Goal: Information Seeking & Learning: Find specific fact

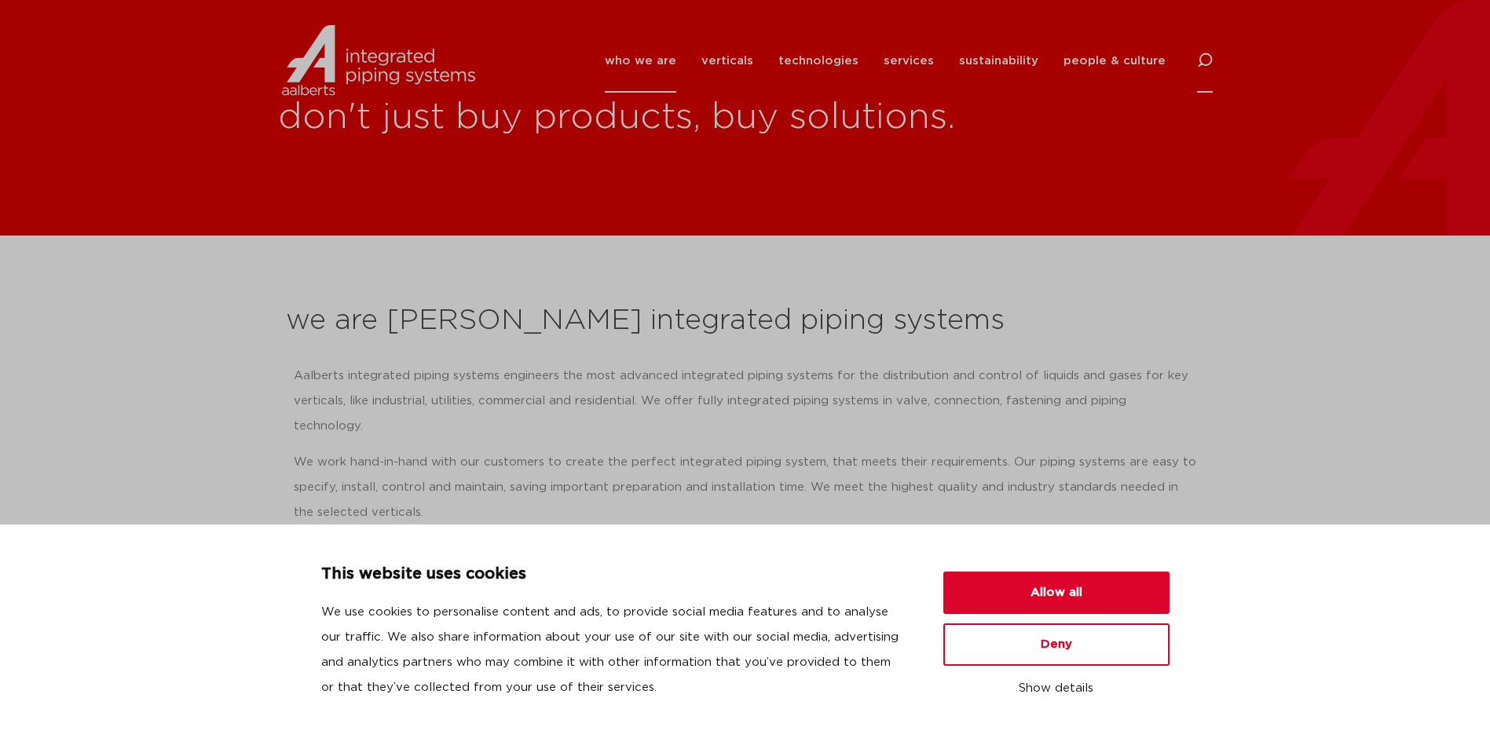
click at [1203, 64] on icon at bounding box center [1205, 61] width 16 height 16
click at [993, 60] on input "Search" at bounding box center [1086, 59] width 251 height 36
click at [1054, 661] on button "Deny" at bounding box center [1056, 644] width 226 height 42
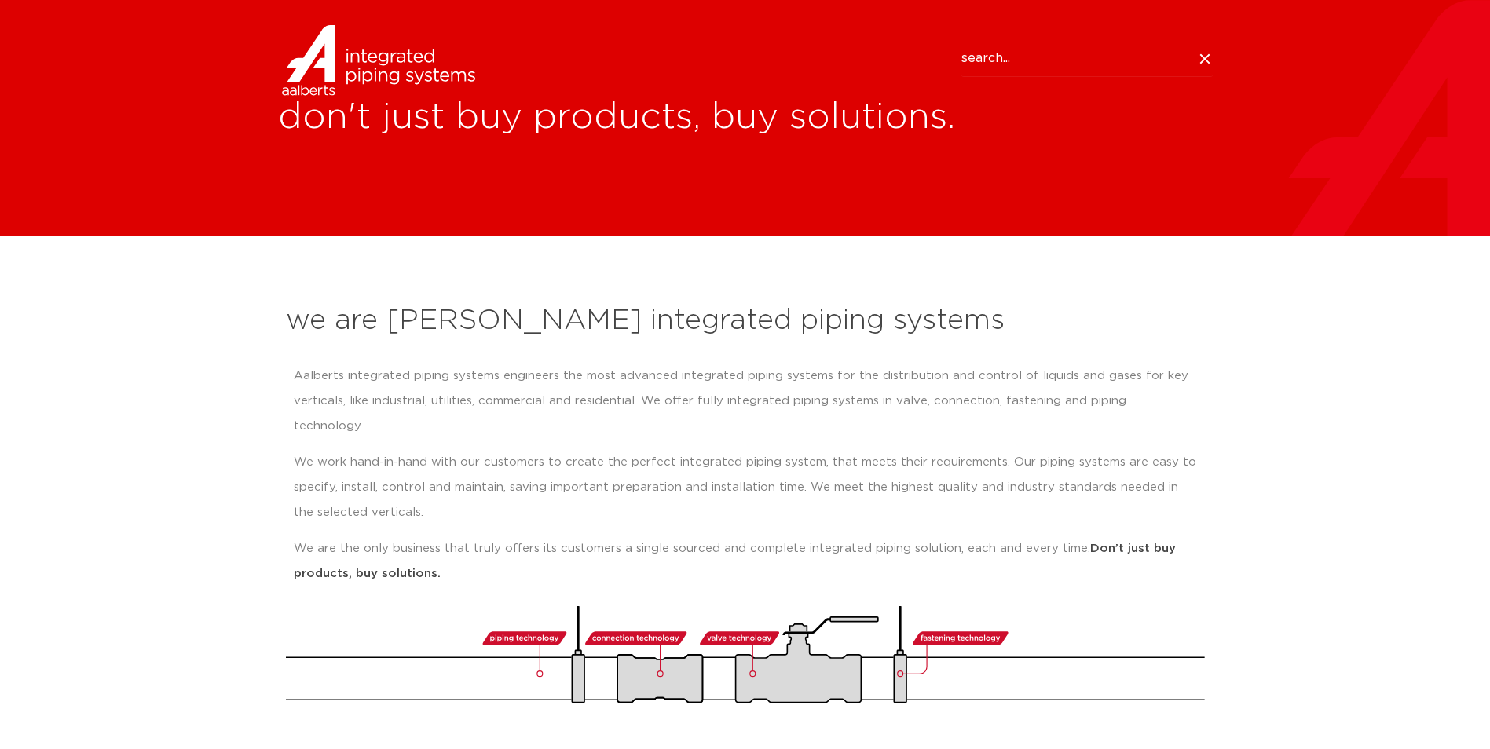
click at [1041, 57] on input "Search" at bounding box center [1086, 59] width 251 height 36
click at [1027, 61] on input "Search" at bounding box center [1086, 59] width 251 height 36
paste input "SJT70414GE"
click button "Search" at bounding box center [0, 0] width 0 height 0
click at [1071, 63] on input "SJT70414GE" at bounding box center [1086, 59] width 251 height 36
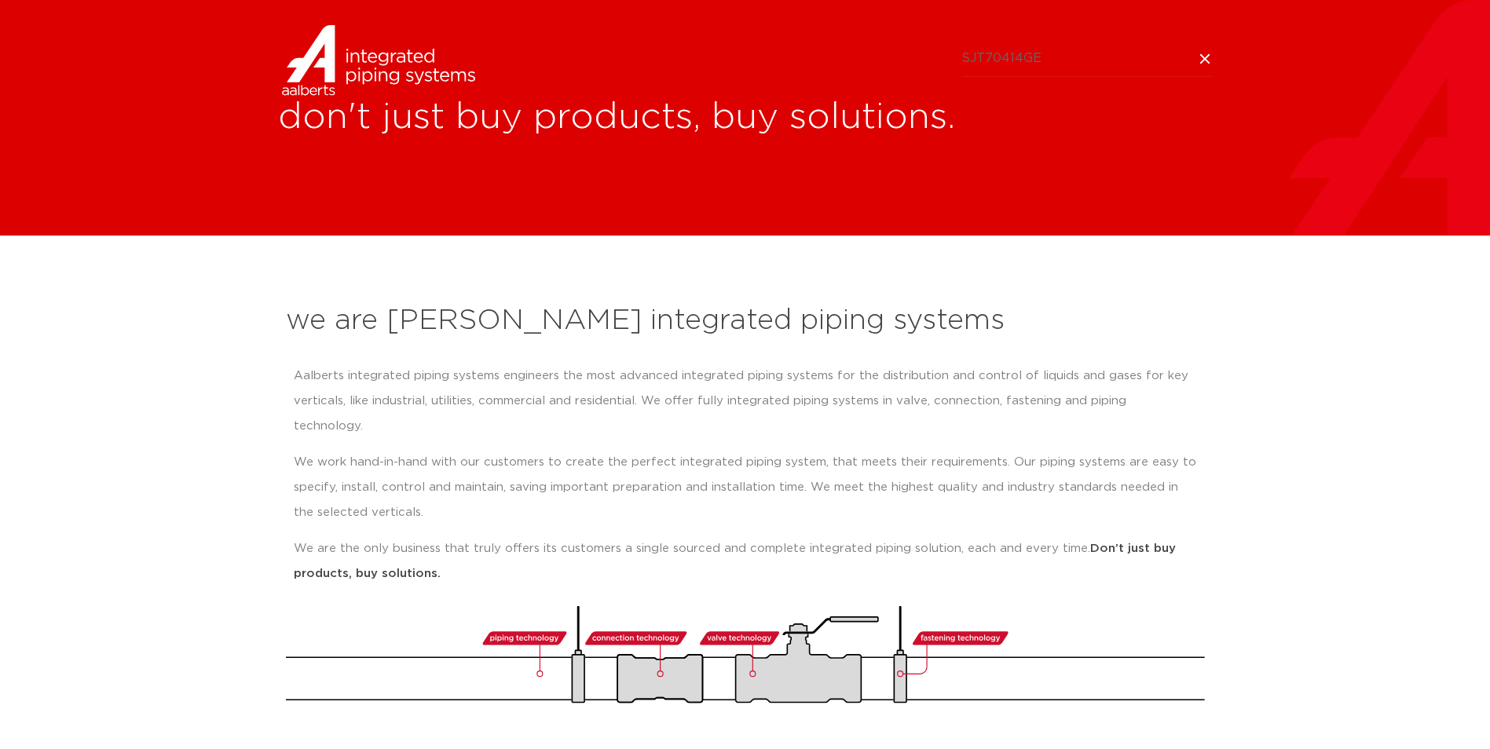
drag, startPoint x: 1071, startPoint y: 63, endPoint x: 1013, endPoint y: 62, distance: 58.1
click at [1013, 62] on input "SJT70414GE" at bounding box center [1086, 59] width 251 height 36
click at [1018, 62] on input "SJT70414GE" at bounding box center [1086, 59] width 251 height 36
drag, startPoint x: 1048, startPoint y: 58, endPoint x: 1003, endPoint y: 57, distance: 45.6
click at [1003, 57] on input "SJT70414GE" at bounding box center [1086, 59] width 251 height 36
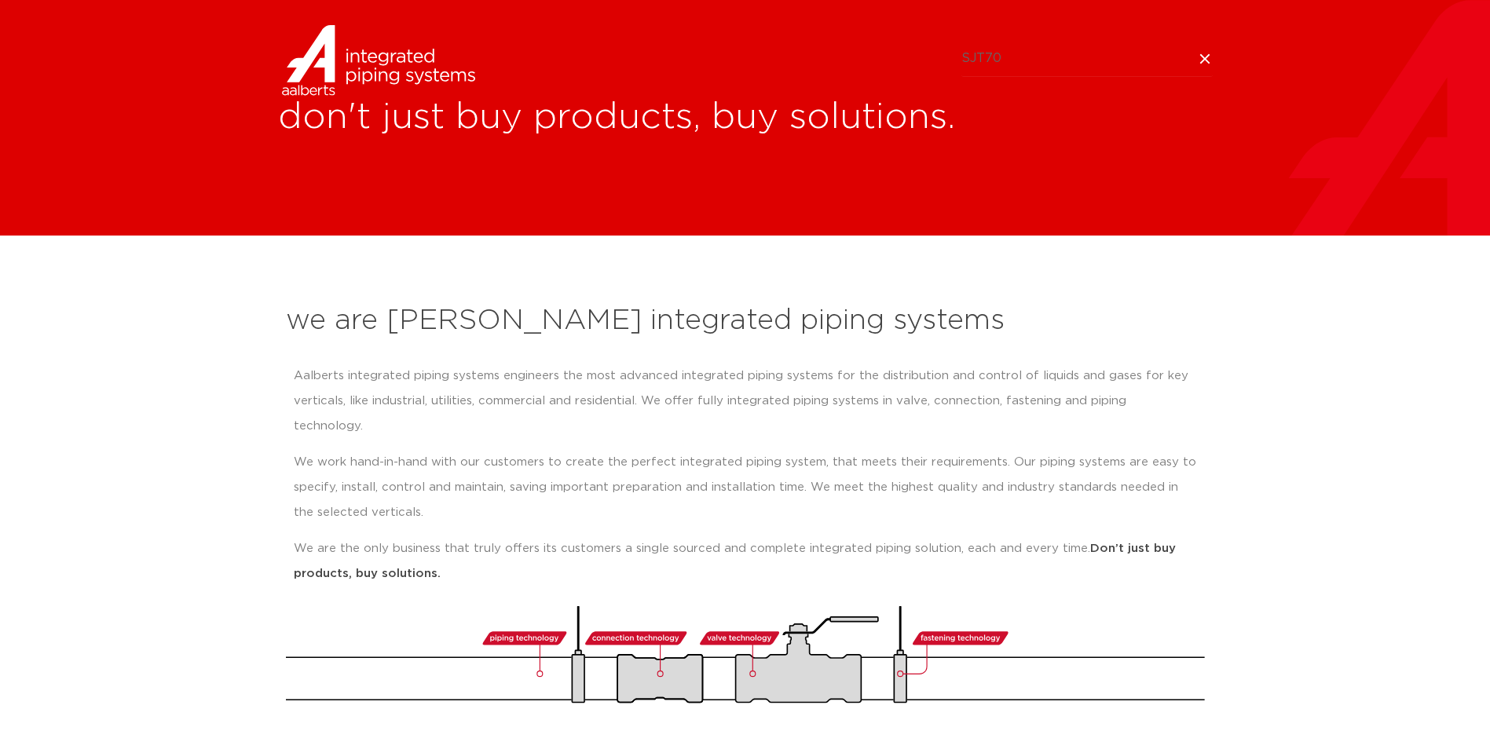
click button "Search" at bounding box center [0, 0] width 0 height 0
click at [1212, 59] on icon at bounding box center [1205, 59] width 16 height 16
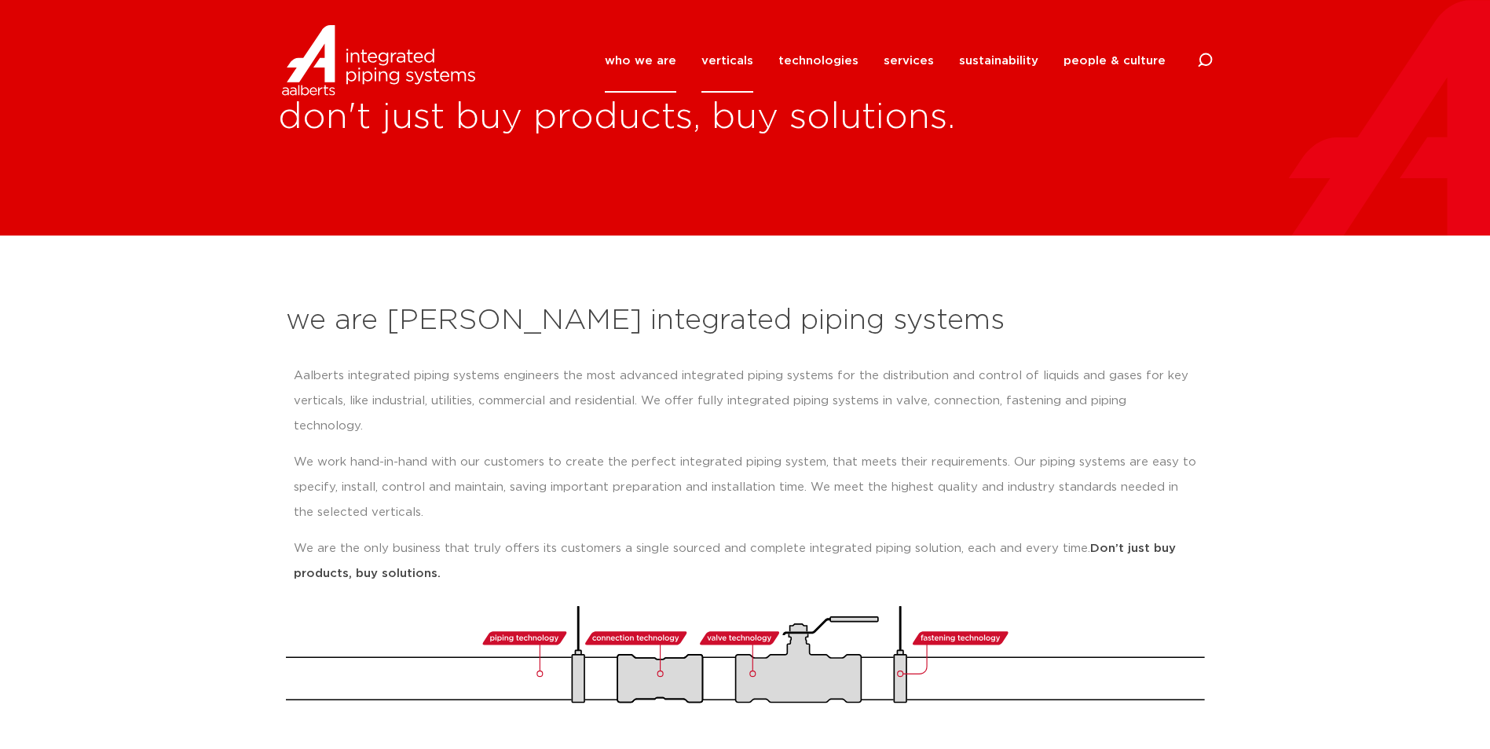
click at [744, 59] on link "verticals" at bounding box center [727, 61] width 52 height 64
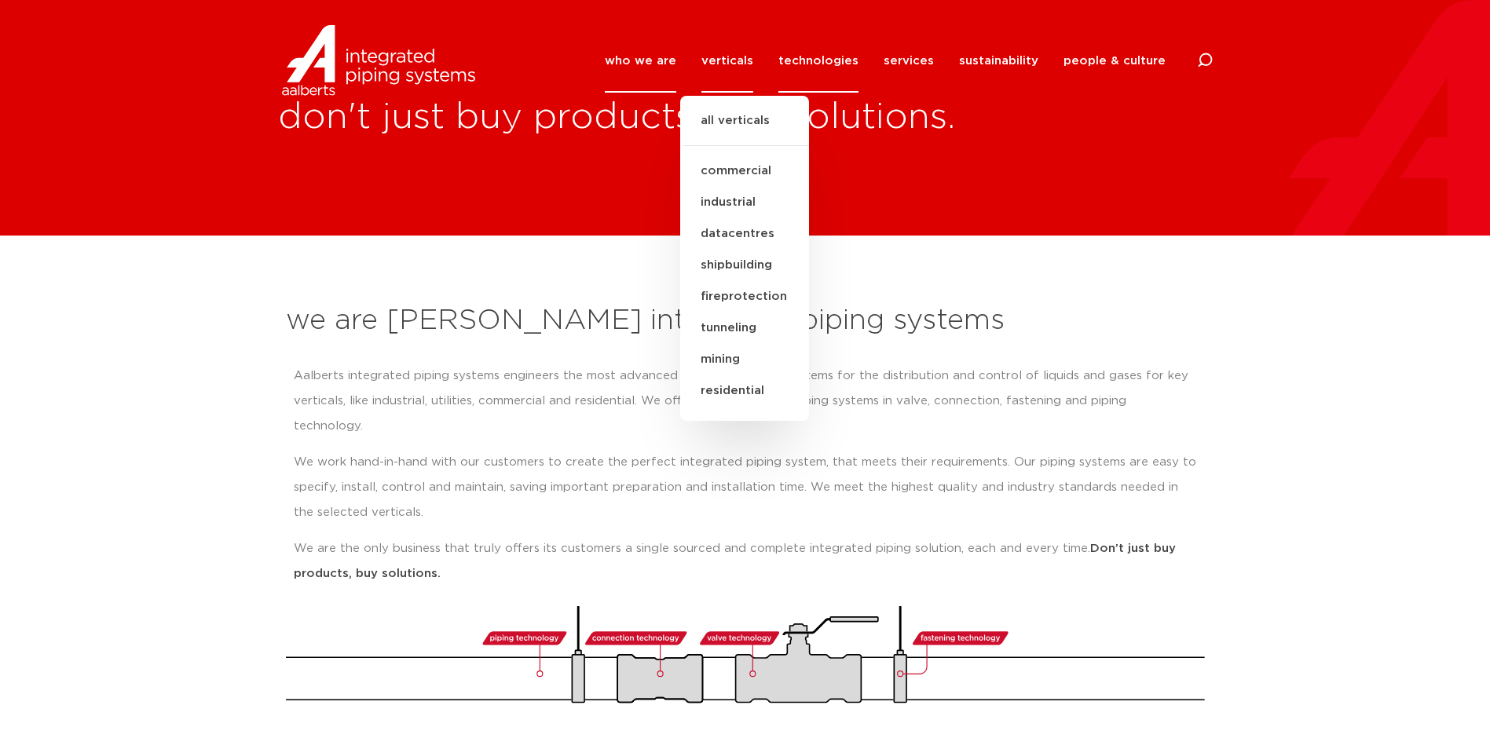
click at [789, 60] on link "technologies" at bounding box center [818, 61] width 80 height 64
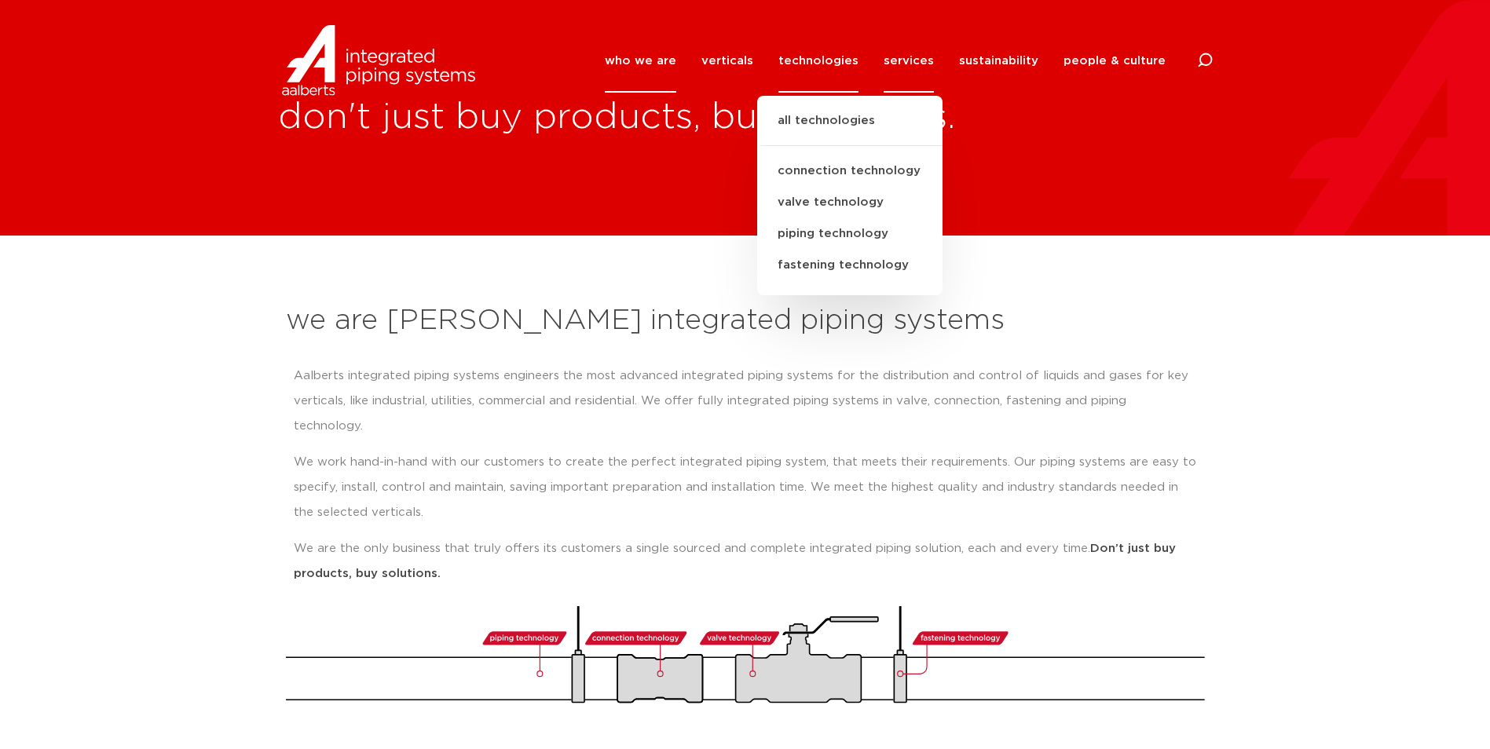
click at [909, 56] on link "services" at bounding box center [908, 61] width 50 height 64
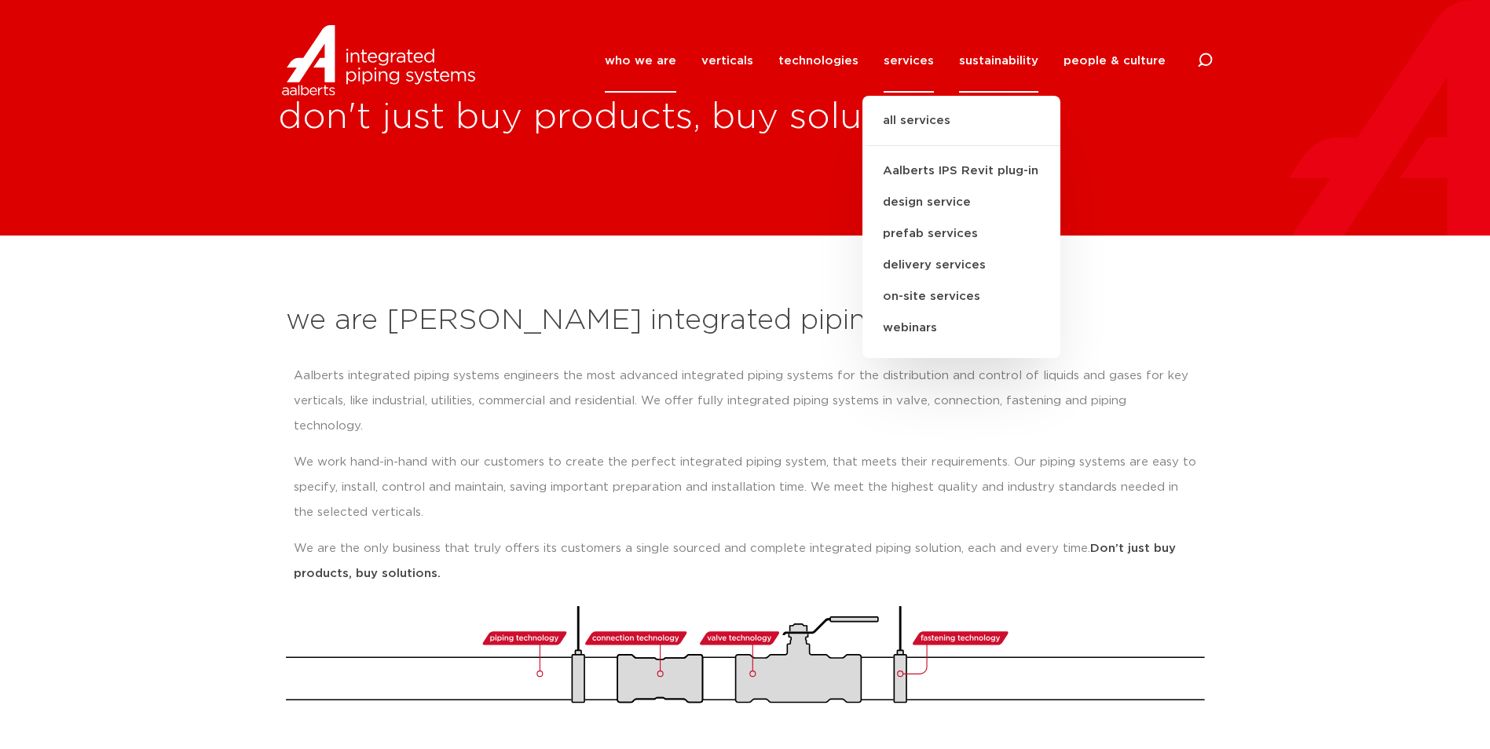
click at [981, 56] on link "sustainability" at bounding box center [998, 61] width 79 height 64
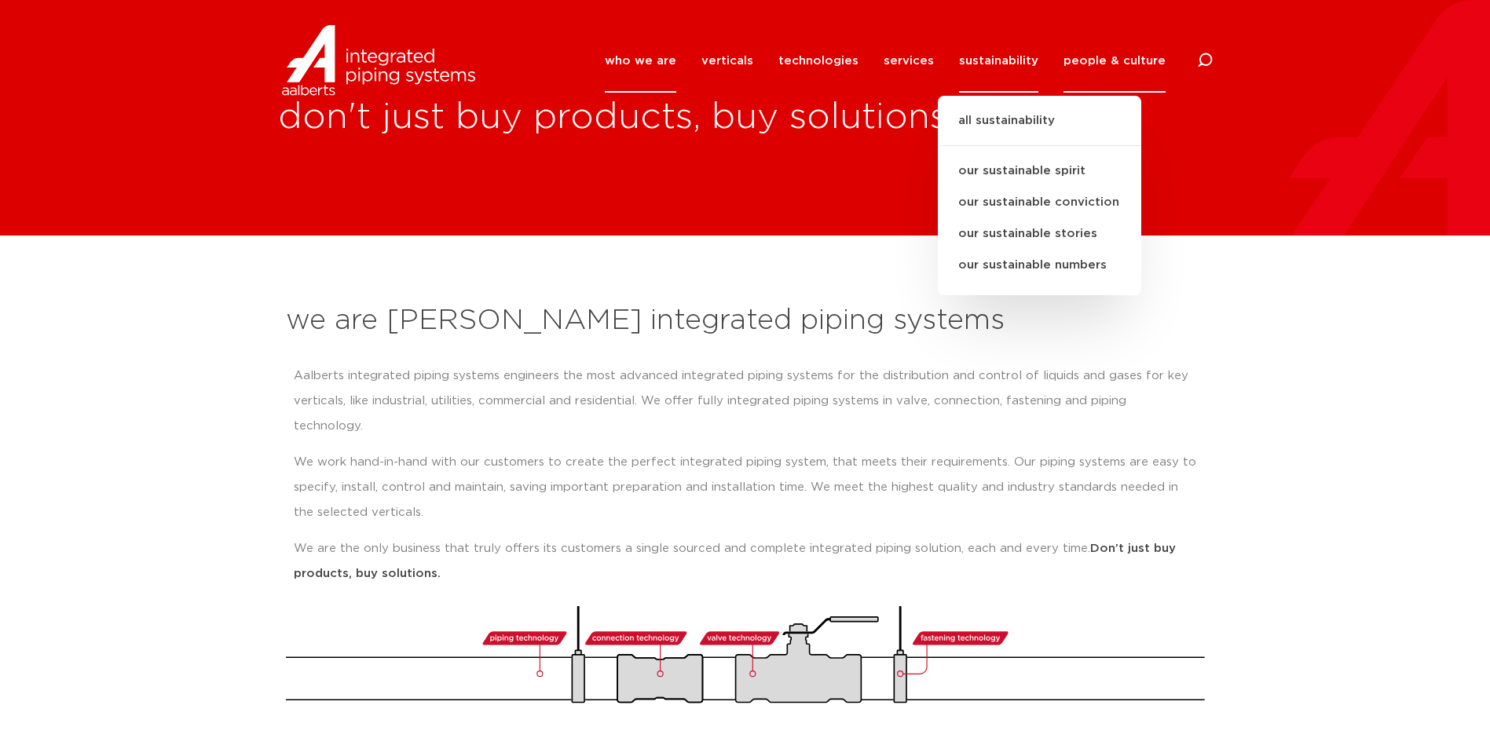
drag, startPoint x: 1065, startPoint y: 56, endPoint x: 1113, endPoint y: 56, distance: 48.7
click at [1067, 56] on li "people & culture our story our style our values our leadership principles our d…" at bounding box center [1108, 61] width 115 height 64
click at [1219, 56] on div "who we are we are [PERSON_NAME] integrated piping systems our mission our regio…" at bounding box center [745, 60] width 1490 height 71
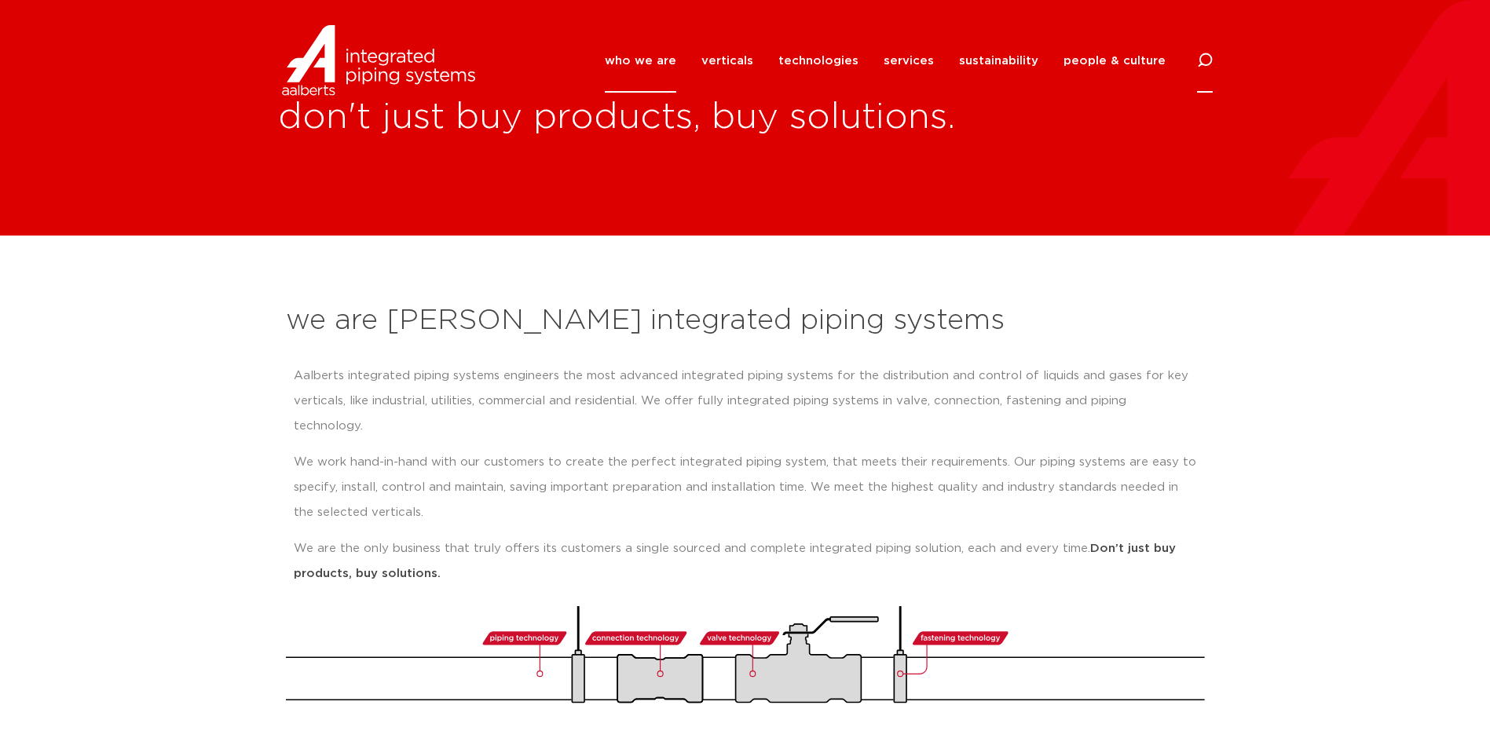
click at [1210, 59] on icon at bounding box center [1203, 60] width 19 height 19
drag, startPoint x: 1152, startPoint y: 51, endPoint x: 815, endPoint y: 56, distance: 336.9
click at [815, 56] on div "Search SJT70" at bounding box center [745, 59] width 934 height 36
type input "flange"
click button "Search" at bounding box center [0, 0] width 0 height 0
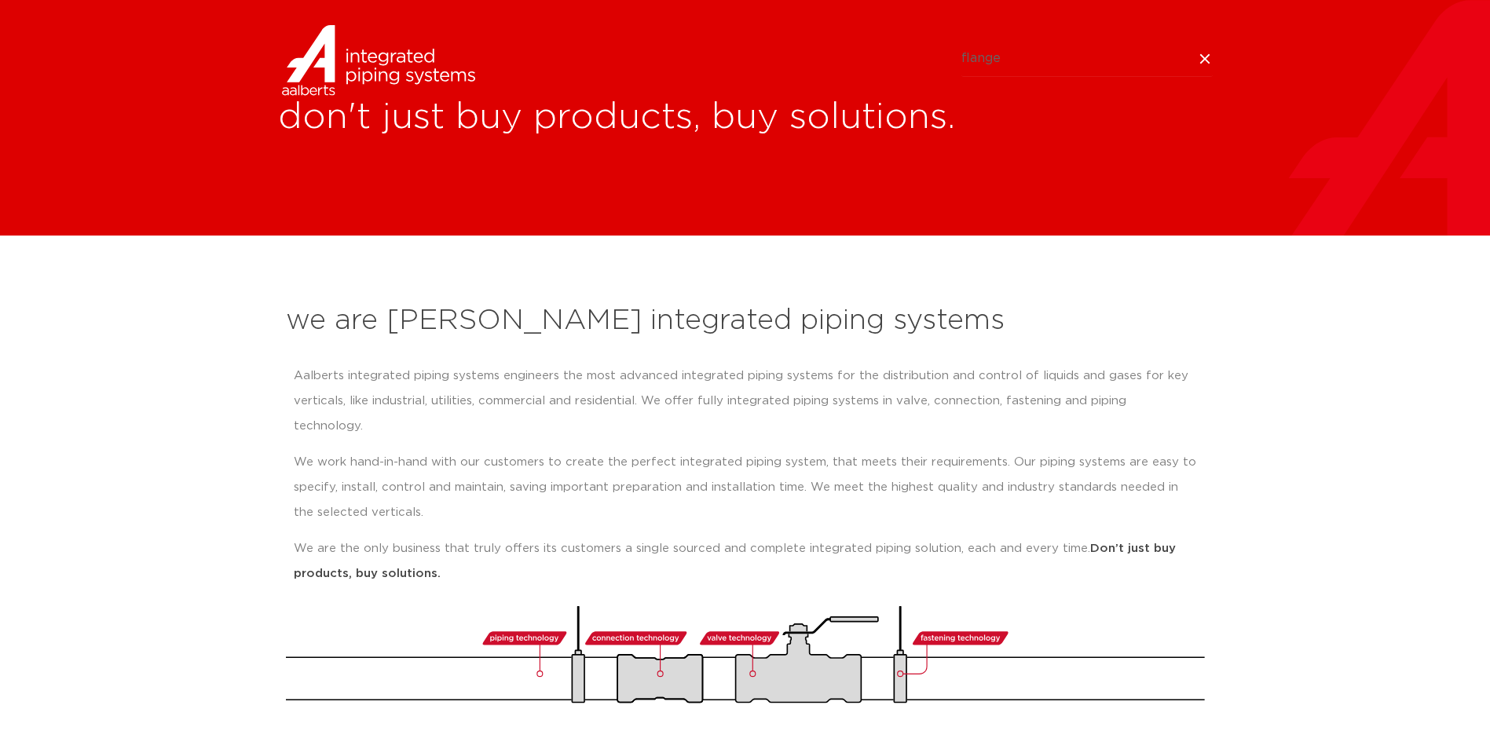
click at [1035, 51] on input "flange" at bounding box center [1086, 59] width 251 height 36
drag, startPoint x: 1035, startPoint y: 51, endPoint x: 924, endPoint y: 51, distance: 110.7
click at [924, 51] on div "Search flange" at bounding box center [745, 59] width 934 height 36
click at [1066, 68] on input "Search" at bounding box center [1086, 59] width 251 height 36
paste input "SJT70414"
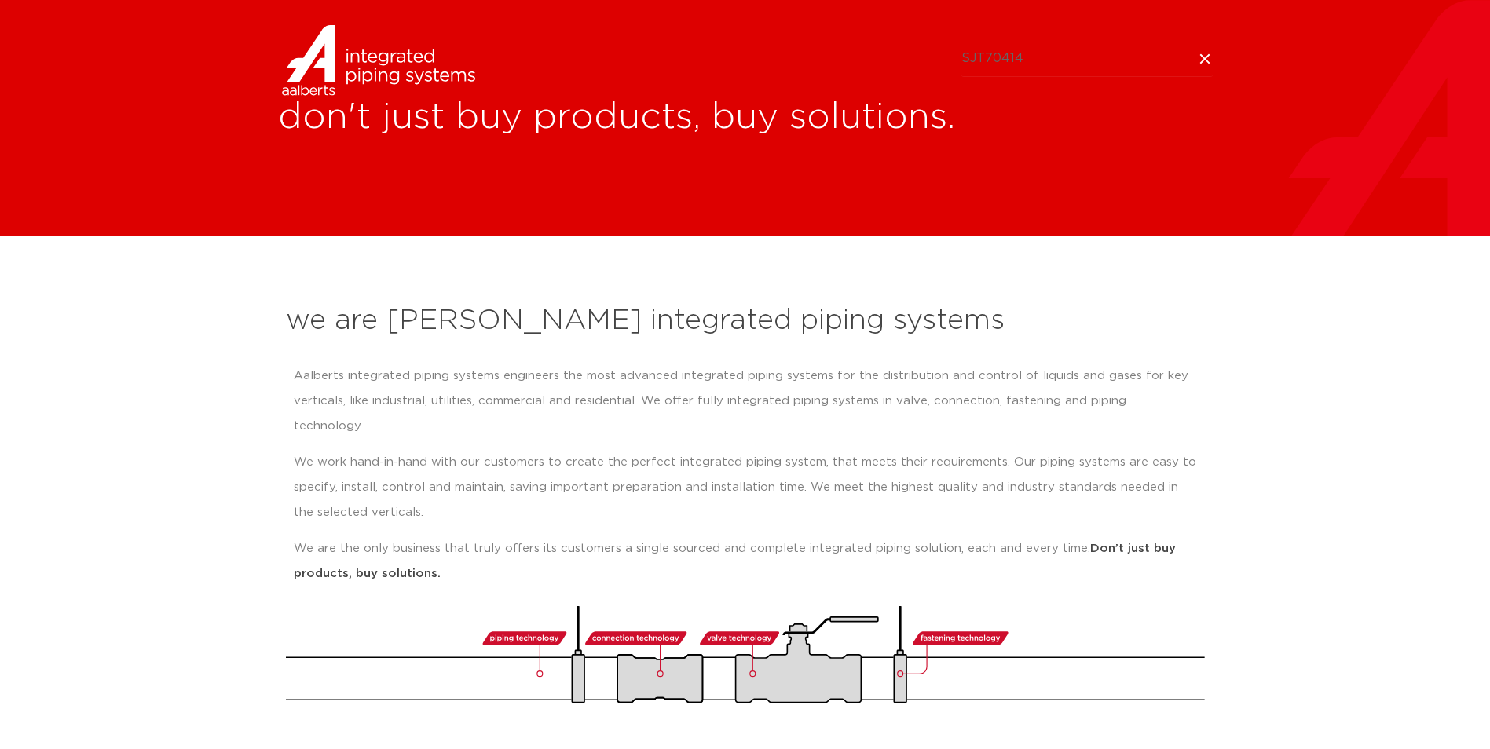
type input "SJT70414"
click button "Search" at bounding box center [0, 0] width 0 height 0
